Goal: Transaction & Acquisition: Purchase product/service

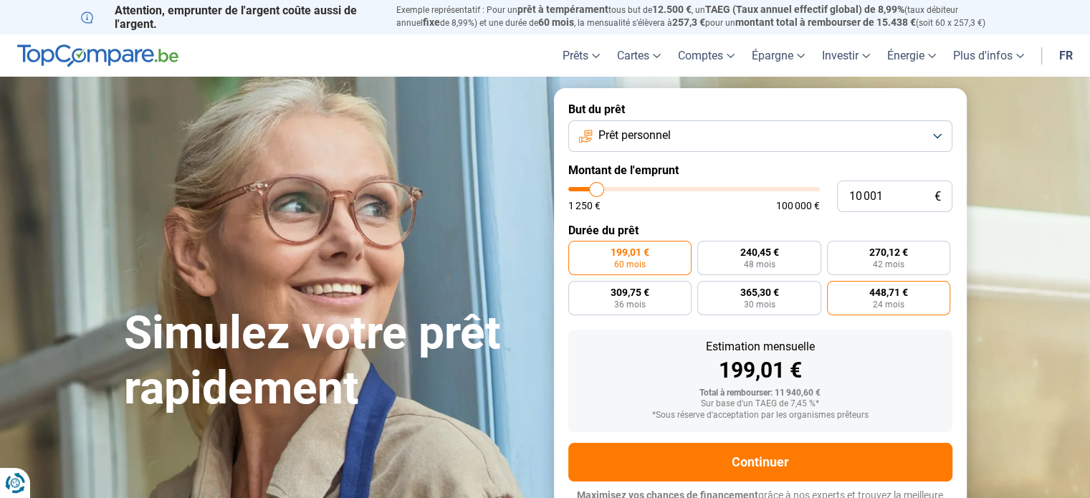
click at [888, 302] on span "24 mois" at bounding box center [888, 304] width 32 height 9
click at [836, 290] on input "448,71 € 24 mois" at bounding box center [831, 285] width 9 height 9
radio input "true"
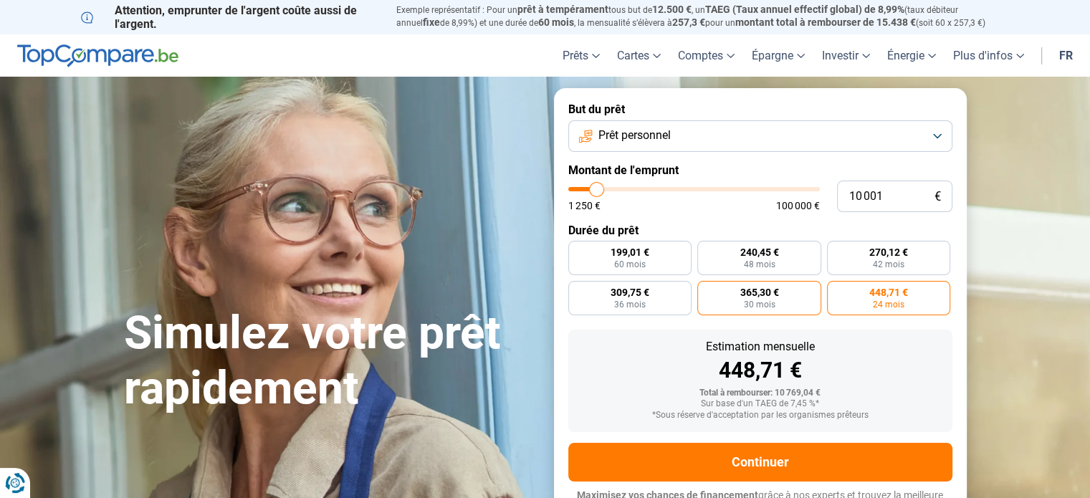
scroll to position [19, 0]
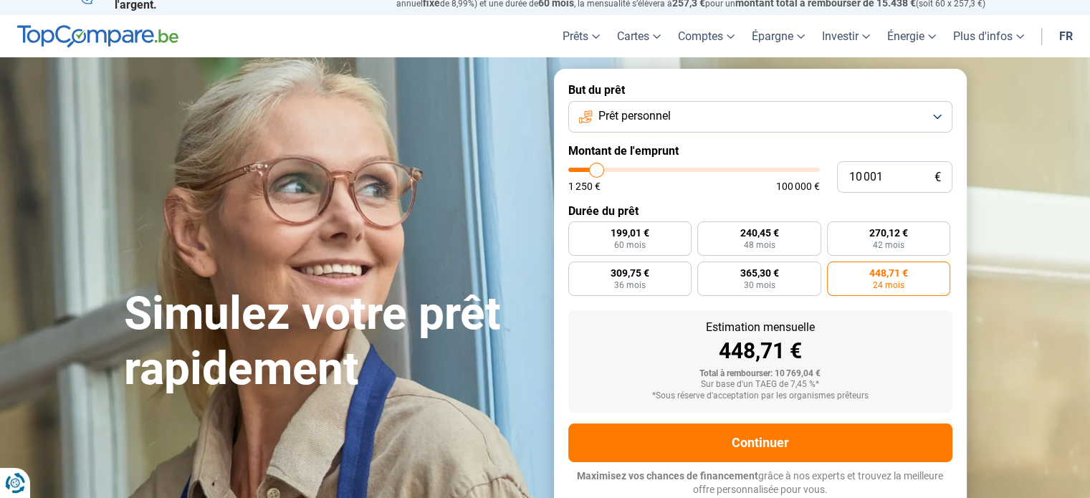
type input "14 500"
type input "14500"
type input "16 000"
type input "16000"
type input "16 750"
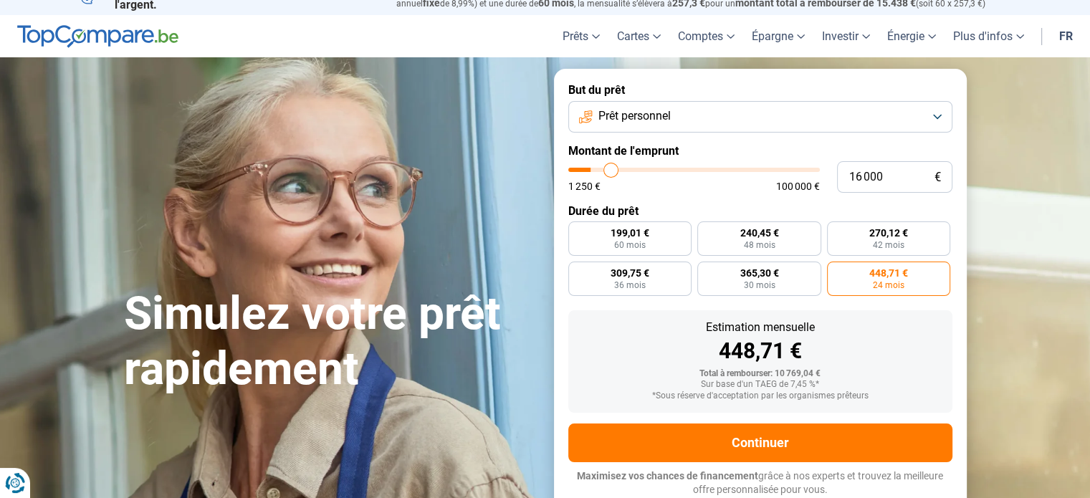
type input "16750"
type input "18 500"
type input "18500"
type input "20 250"
type input "20250"
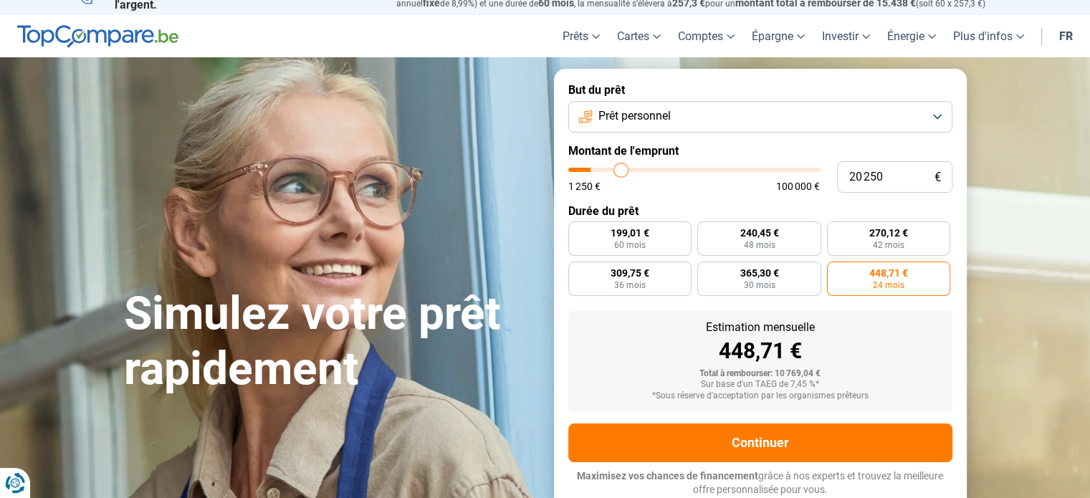
type input "21 250"
type input "21250"
type input "23 500"
type input "23500"
type input "25 500"
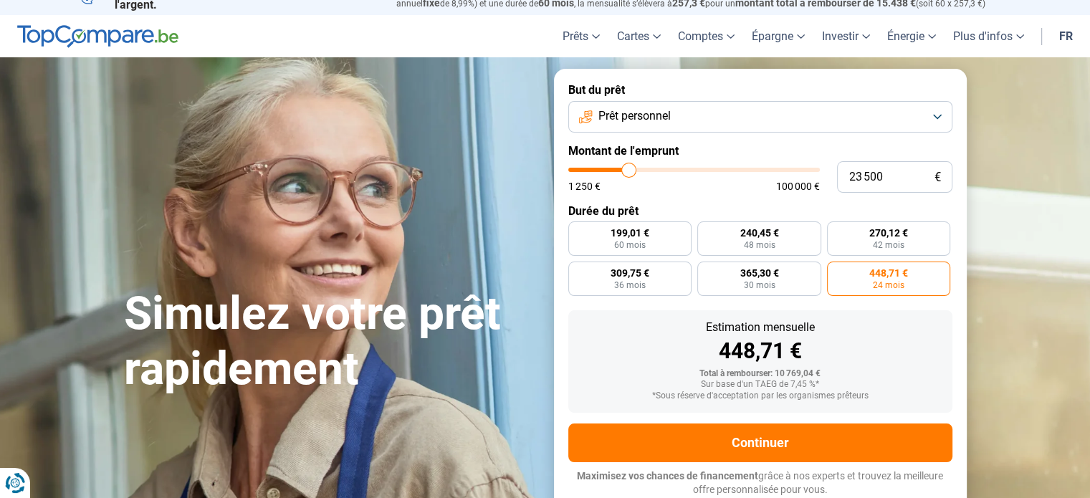
type input "25500"
type input "28 500"
type input "28500"
type input "30 500"
type input "30500"
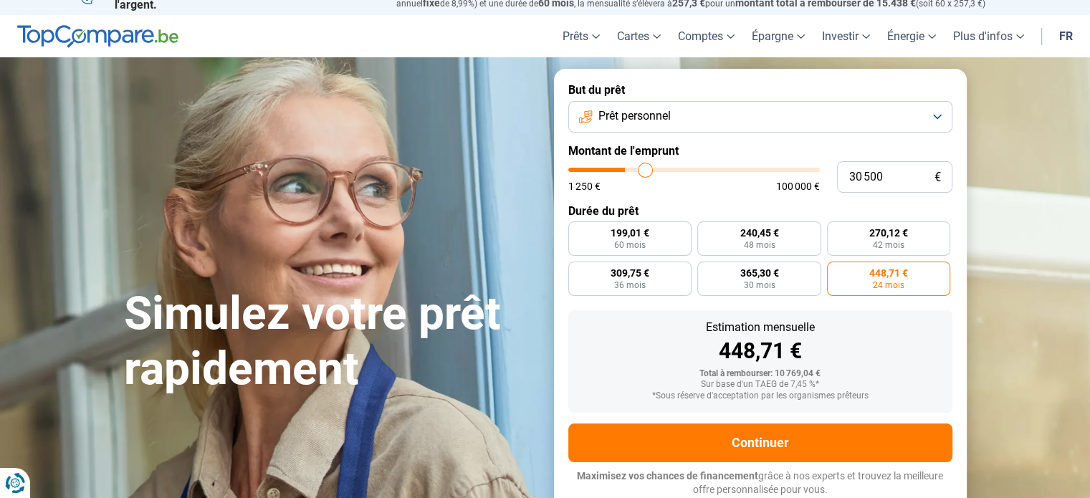
type input "32 250"
type input "32250"
type input "32 750"
type input "32750"
type input "33 750"
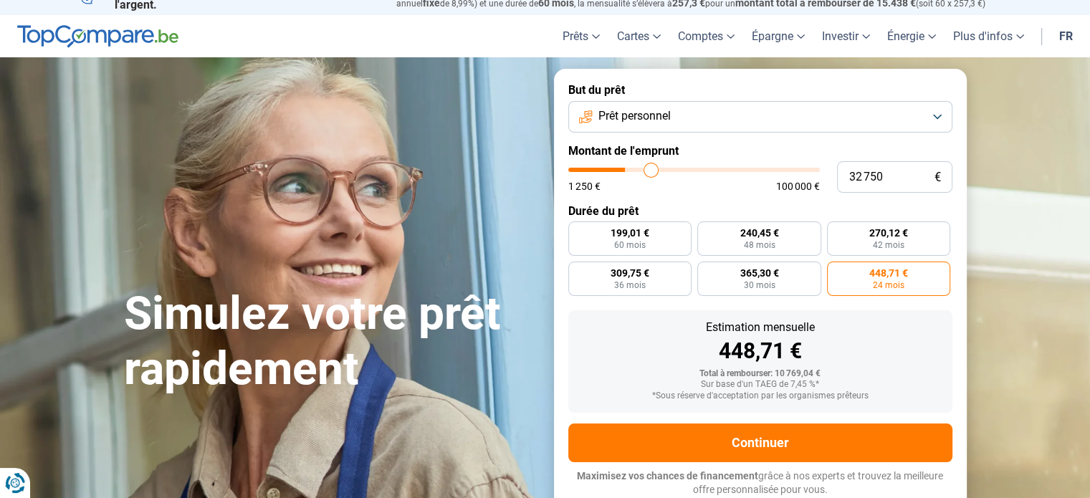
type input "33750"
type input "34 250"
type input "34250"
type input "34 750"
type input "34750"
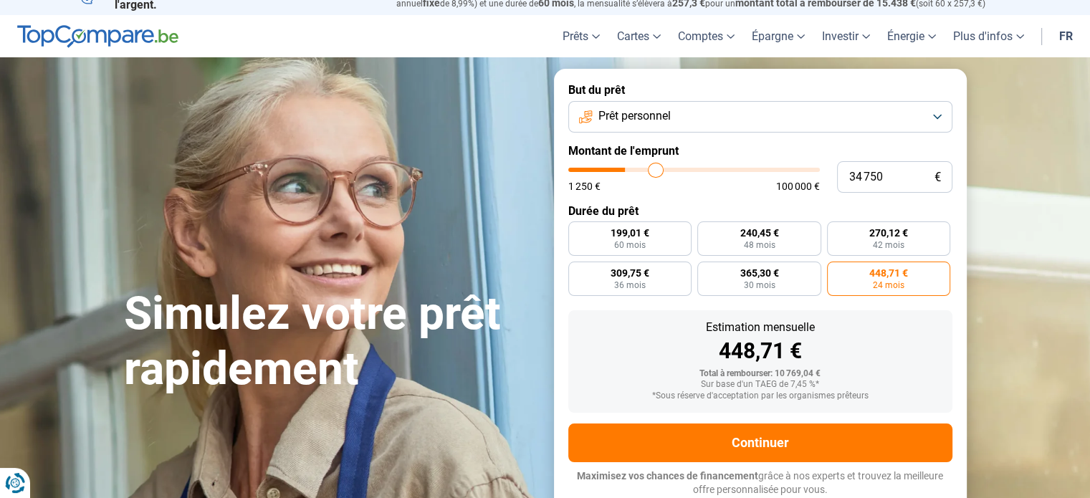
type input "35 250"
type input "35250"
type input "35 500"
type input "35500"
type input "36 500"
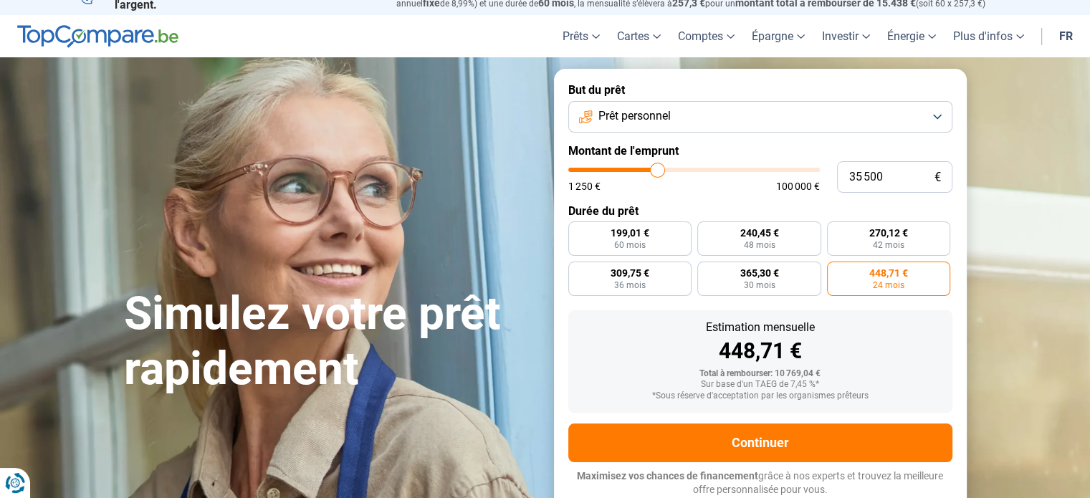
type input "36500"
type input "38 000"
type input "38000"
type input "41 000"
type input "41000"
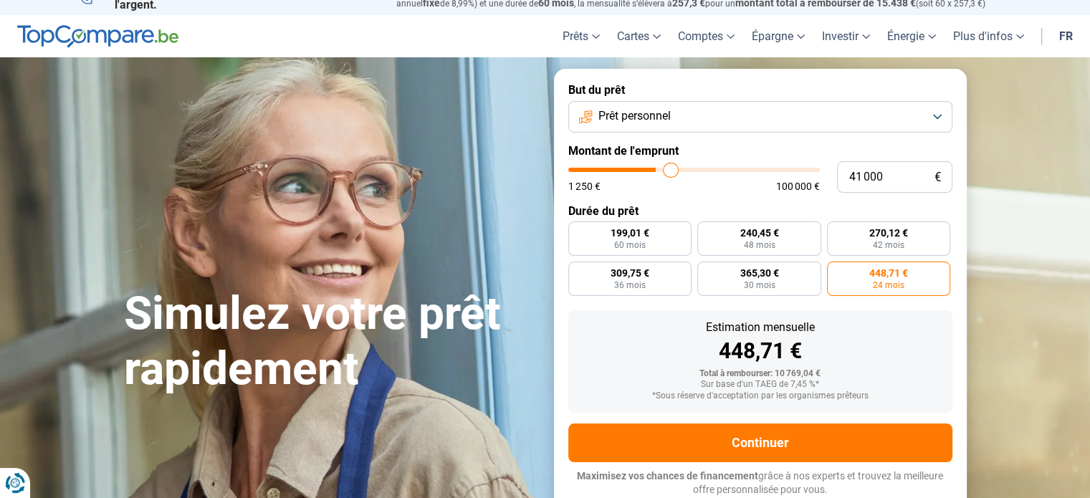
type input "43 250"
type input "43250"
type input "45 250"
type input "45250"
type input "46 500"
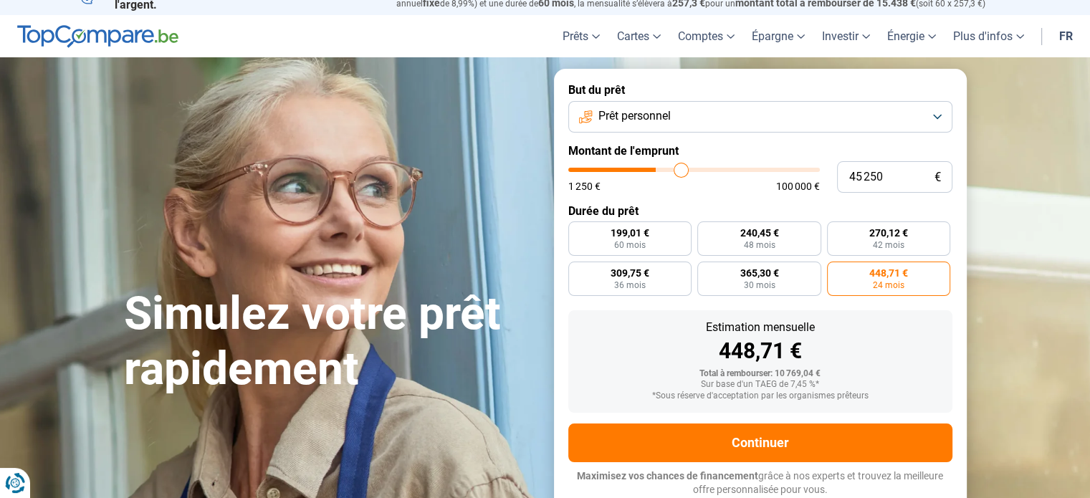
type input "46500"
type input "47 000"
type input "47000"
type input "47 250"
type input "47250"
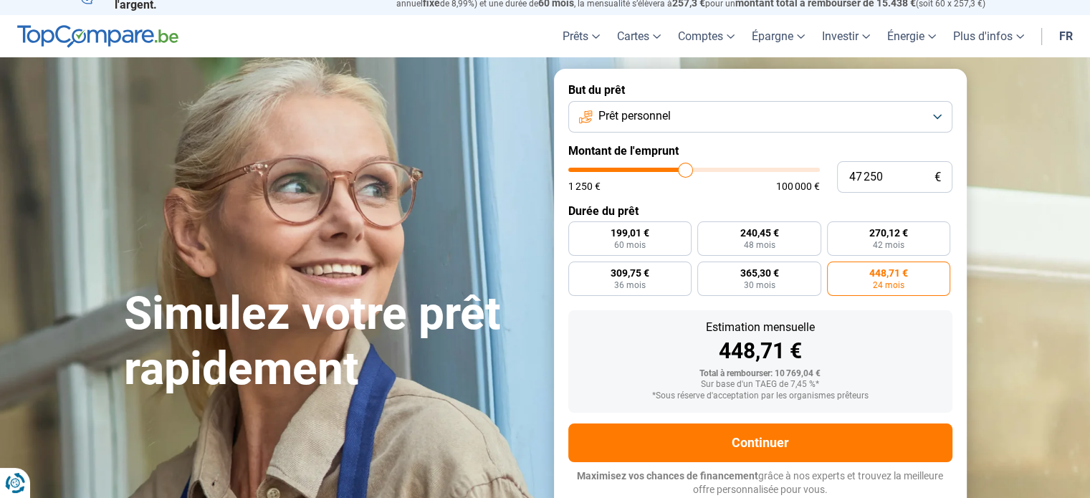
type input "47 750"
type input "47750"
type input "48 250"
type input "48250"
type input "51 000"
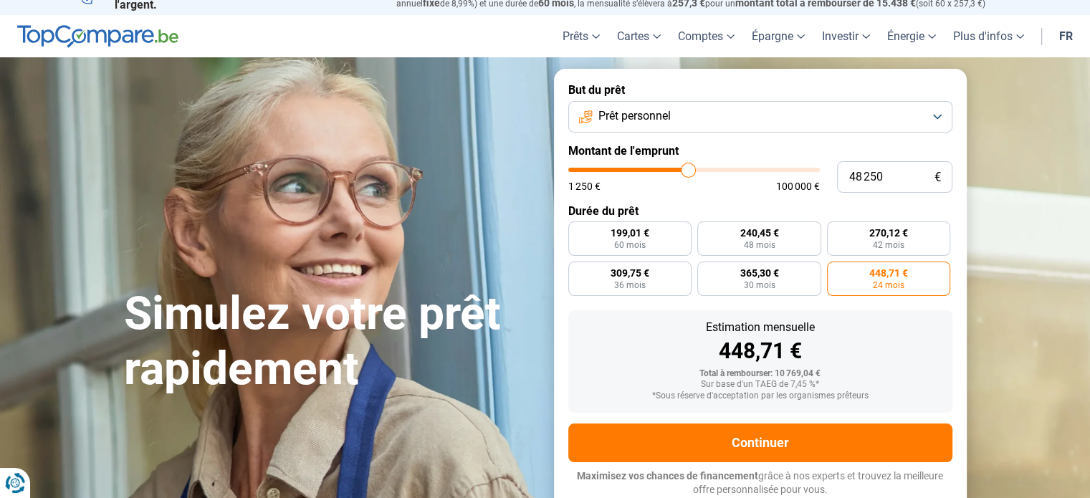
type input "51000"
type input "53 000"
type input "53000"
type input "54 750"
type input "54750"
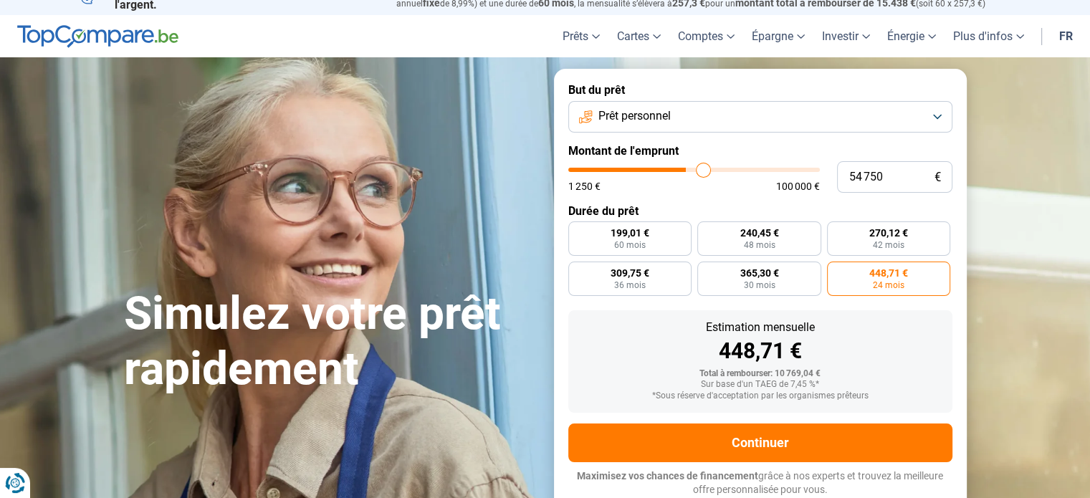
type input "55 500"
type input "55500"
type input "56 000"
type input "56000"
type input "56 250"
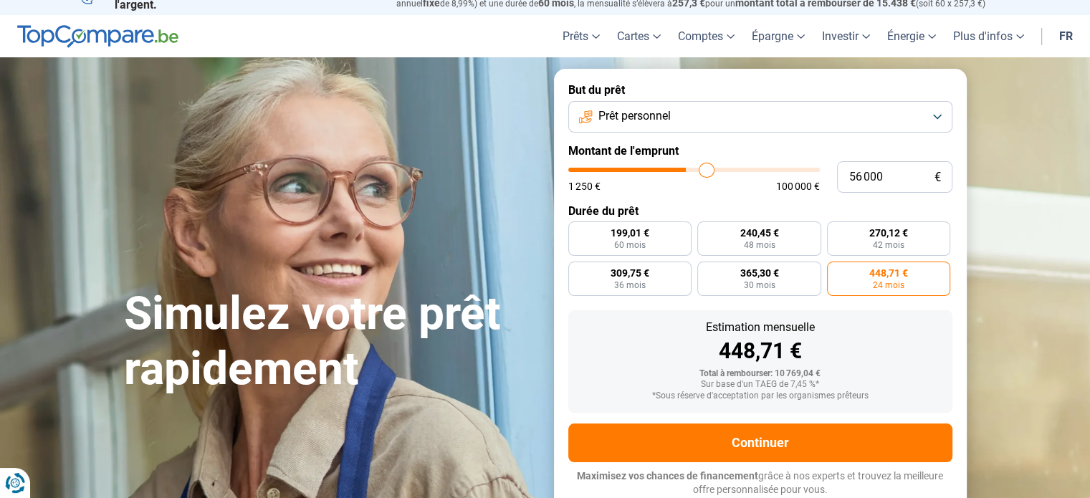
type input "56250"
type input "56 000"
type input "56000"
type input "55 750"
type input "55750"
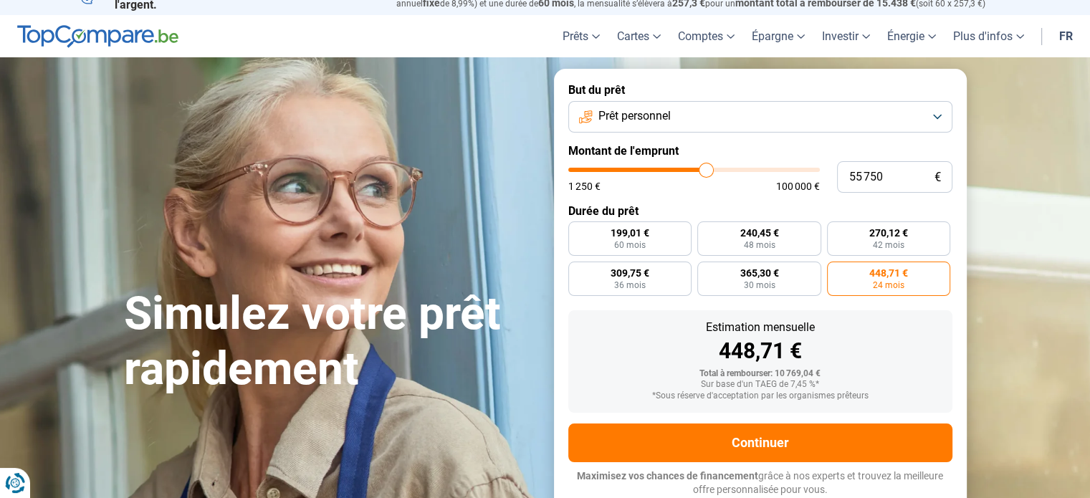
type input "55 250"
type input "55250"
type input "55 000"
type input "55000"
type input "54 750"
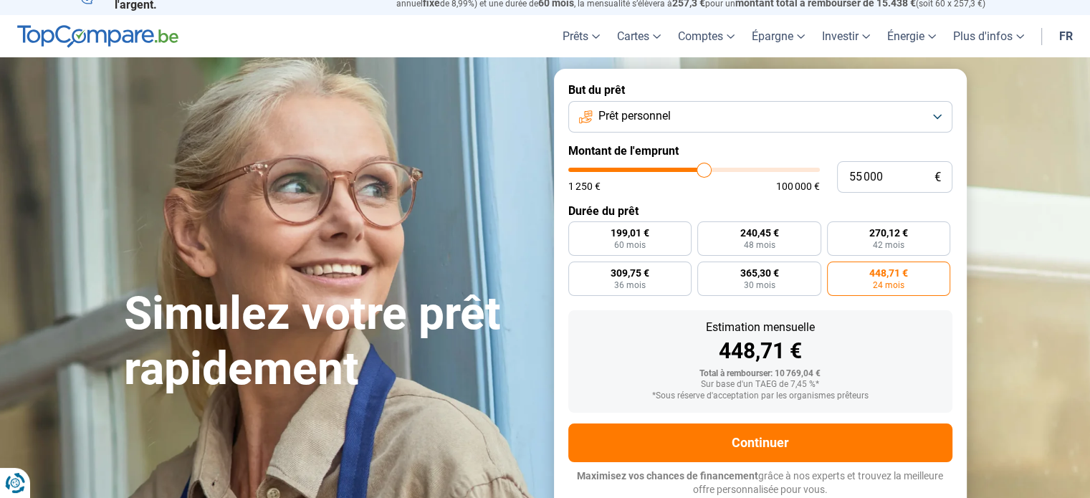
type input "54750"
type input "54 500"
drag, startPoint x: 616, startPoint y: 170, endPoint x: 702, endPoint y: 178, distance: 86.3
type input "54500"
click at [702, 172] on input "range" at bounding box center [693, 170] width 251 height 4
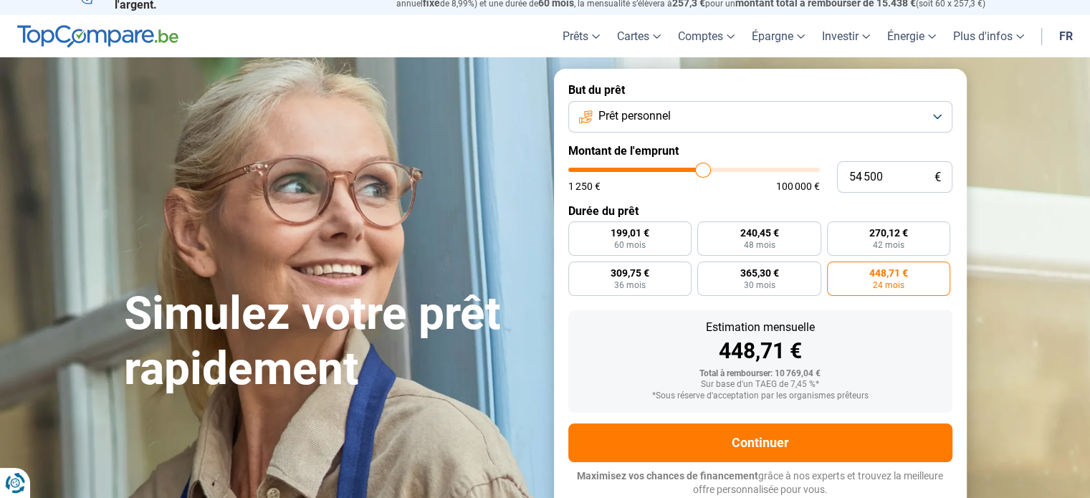
radio input "false"
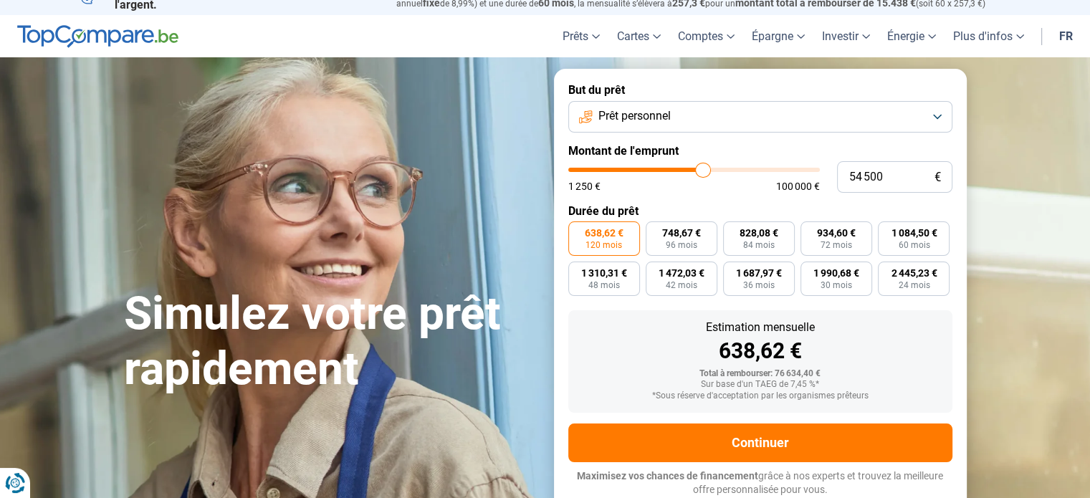
click at [705, 168] on input "range" at bounding box center [693, 170] width 251 height 4
click at [664, 115] on span "Prêt personnel" at bounding box center [634, 116] width 72 height 16
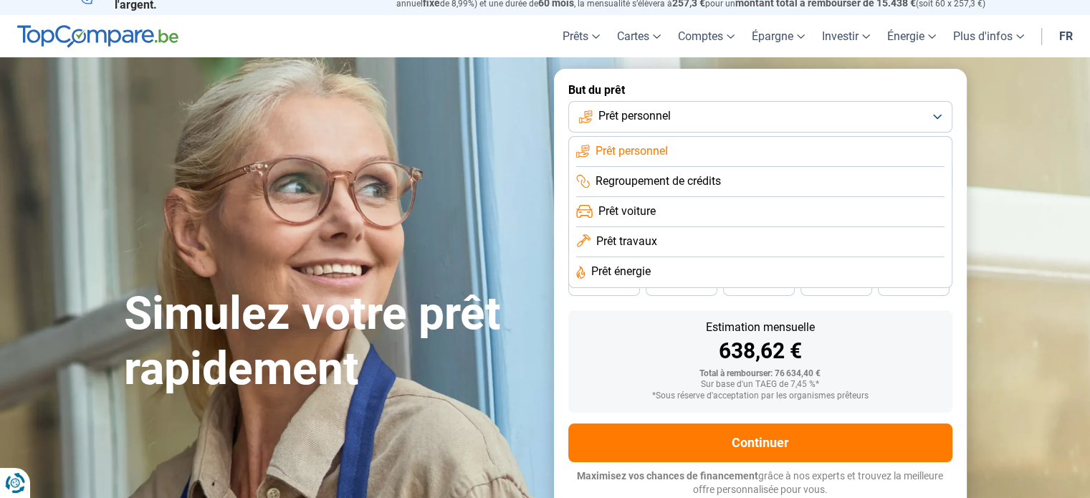
click at [661, 180] on span "Regroupement de crédits" at bounding box center [657, 181] width 125 height 16
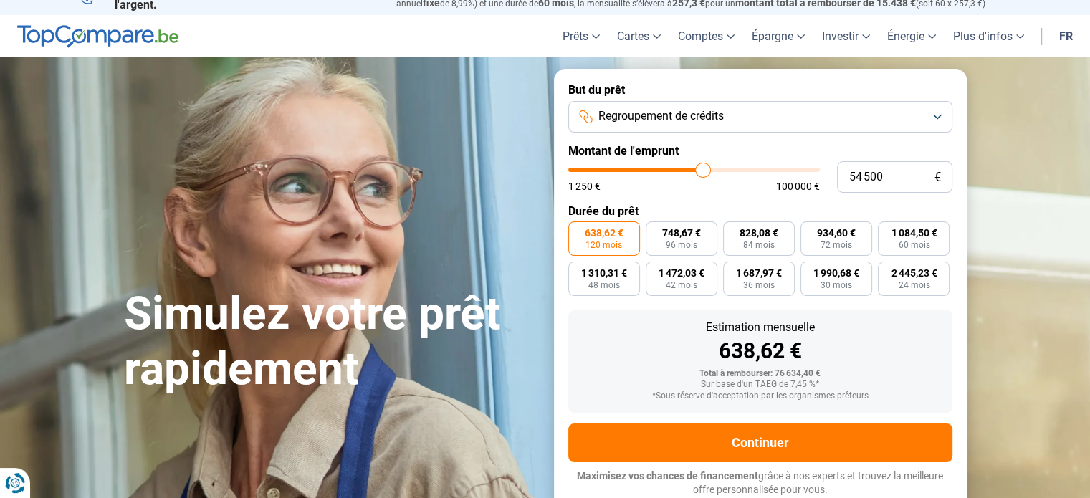
type input "53 250"
type input "53250"
type input "53 500"
type input "53500"
type input "54 000"
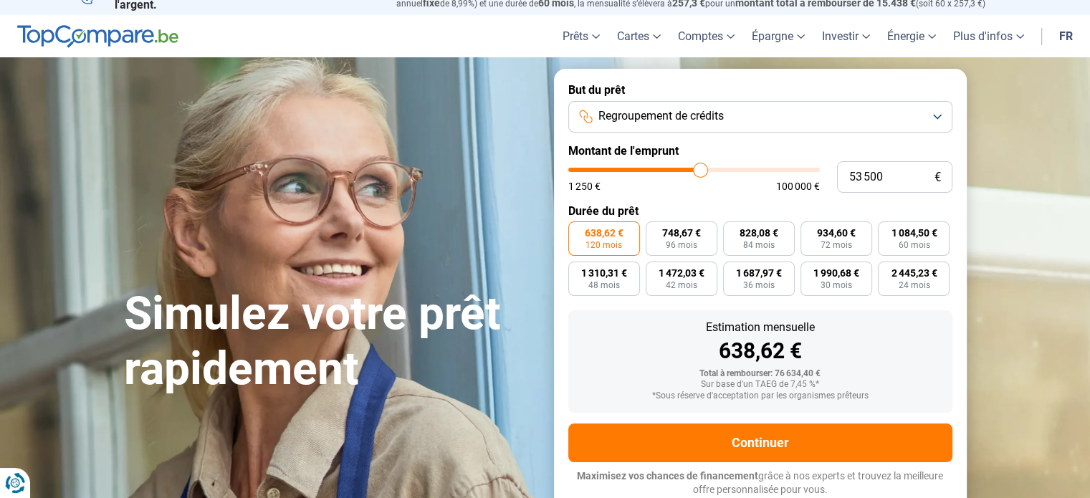
type input "54000"
type input "54 250"
type input "54250"
type input "54 500"
type input "54500"
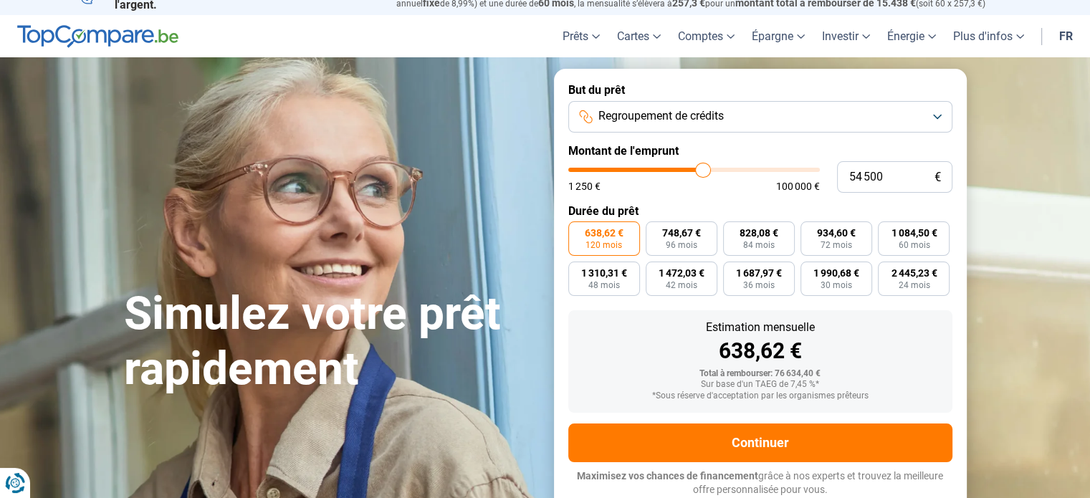
type input "54 750"
type input "54750"
type input "55 000"
type input "55000"
type input "55 500"
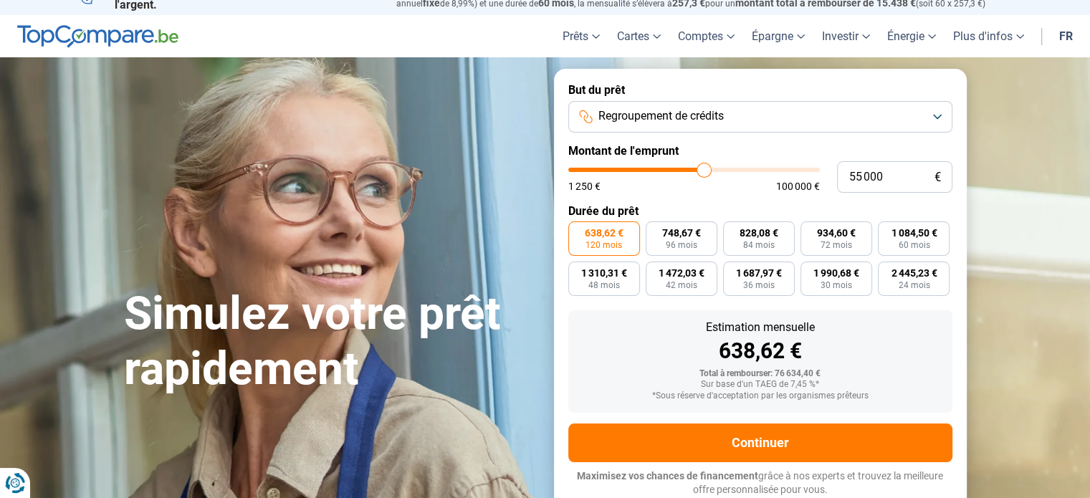
type input "55500"
type input "55 750"
type input "55750"
type input "56 000"
type input "56000"
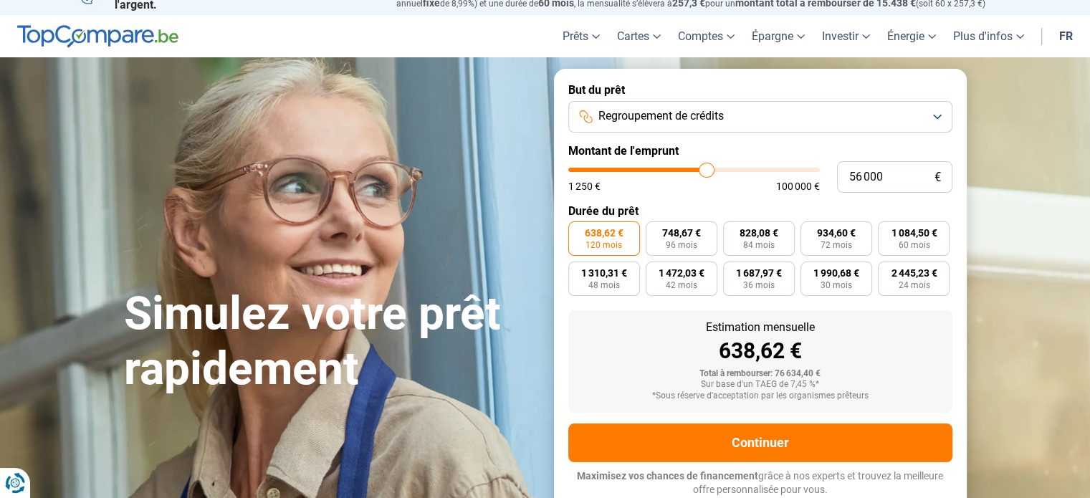
type input "55 750"
type input "55750"
type input "55 250"
type input "55250"
click at [704, 172] on input "range" at bounding box center [693, 170] width 251 height 4
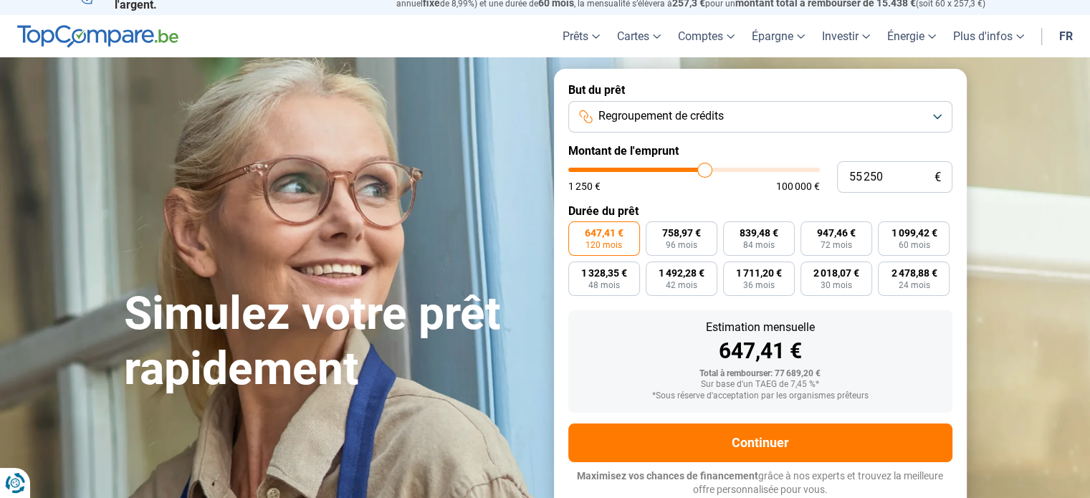
type input "55 000"
type input "55000"
type input "54 500"
type input "54500"
type input "54 250"
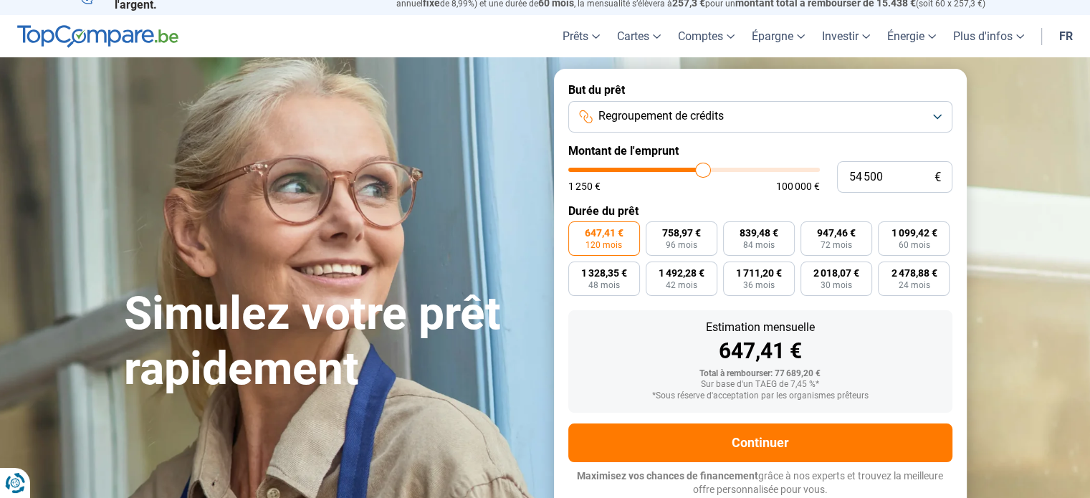
type input "54250"
type input "54 000"
type input "54000"
type input "53 750"
type input "53750"
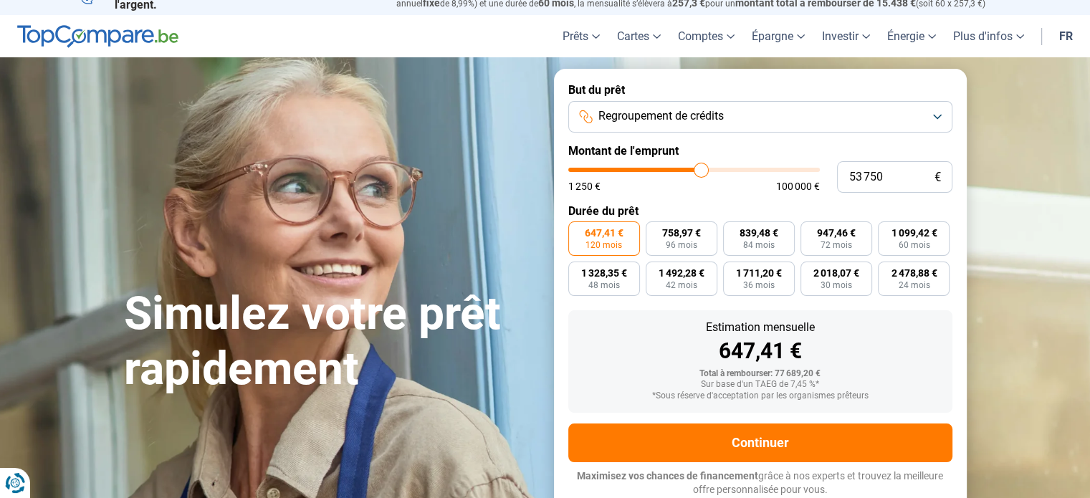
type input "54 000"
type input "54000"
type input "54 250"
type input "54250"
type input "54 000"
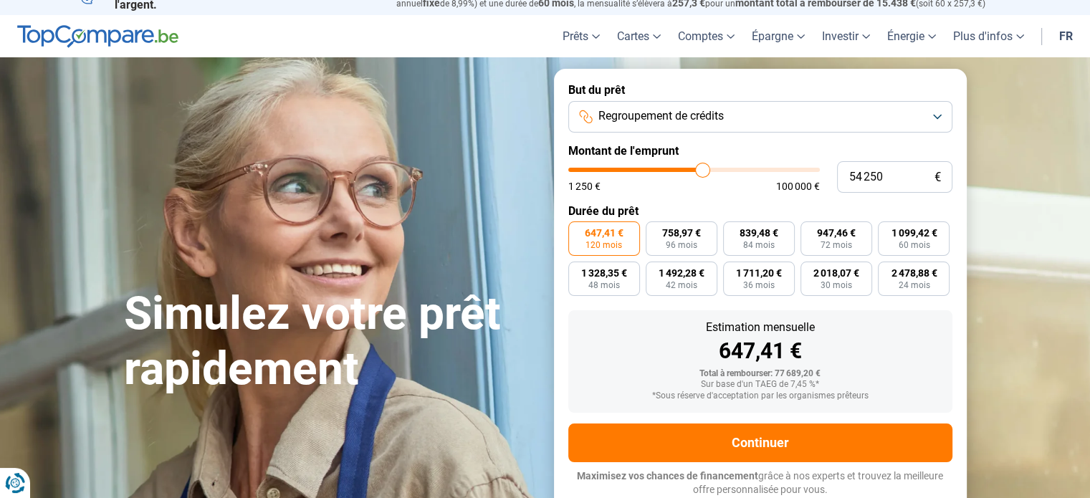
type input "54000"
type input "53 750"
type input "53750"
type input "54 000"
type input "54000"
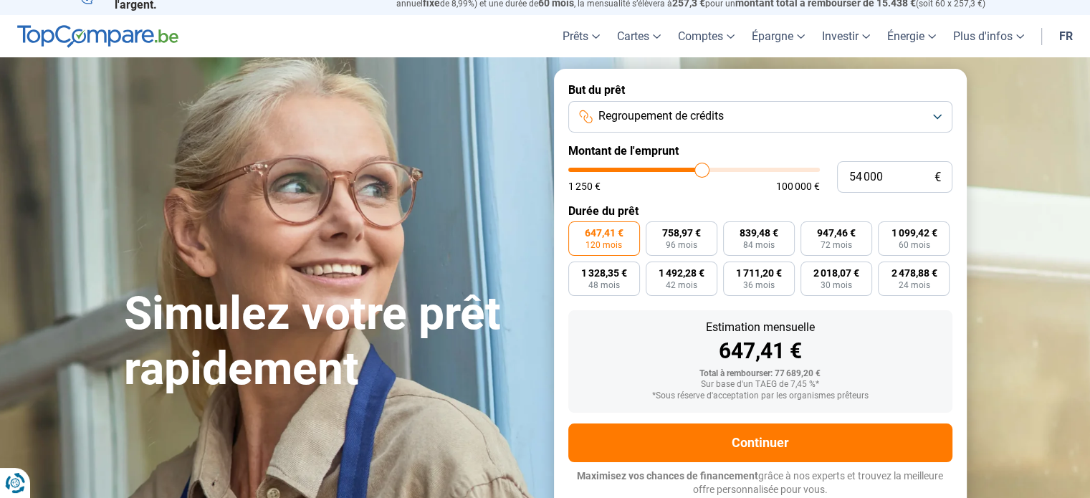
type input "54 250"
type input "54250"
type input "54 000"
type input "54000"
click at [701, 170] on input "range" at bounding box center [693, 170] width 251 height 4
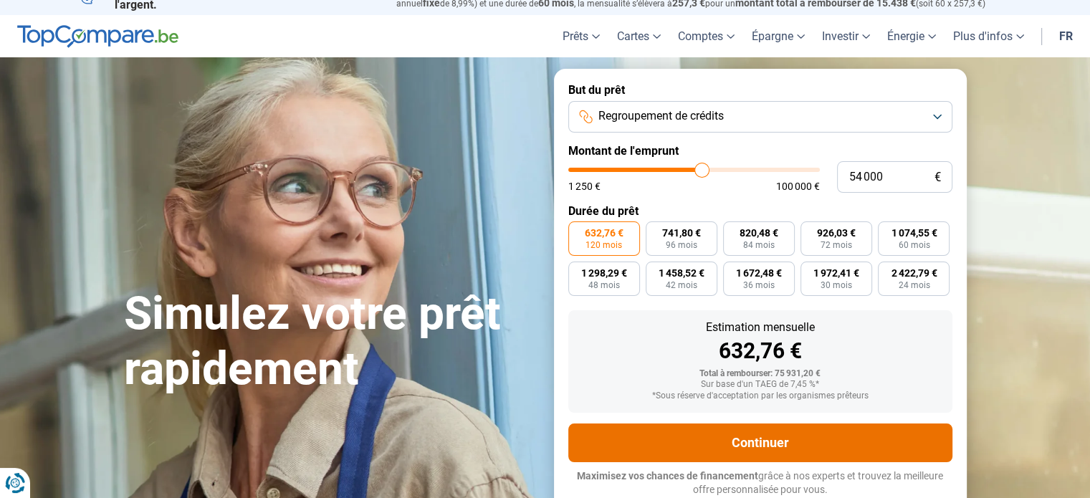
click at [745, 438] on button "Continuer" at bounding box center [760, 442] width 384 height 39
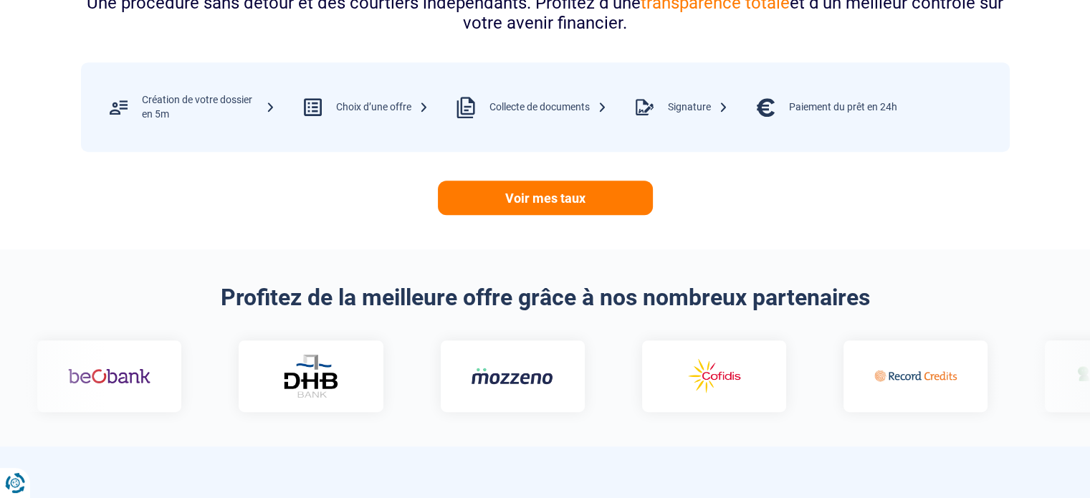
scroll to position [664, 0]
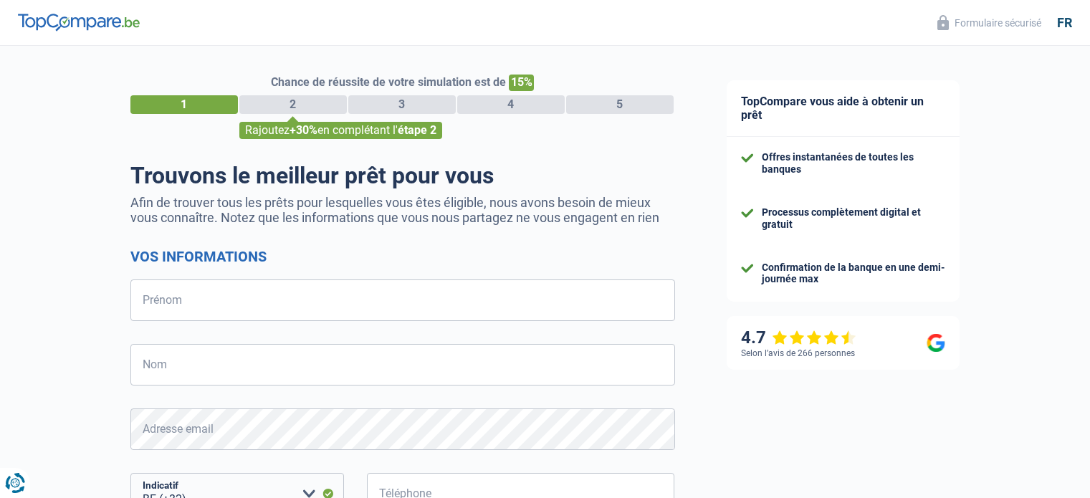
select select "32"
